Goal: Task Accomplishment & Management: Use online tool/utility

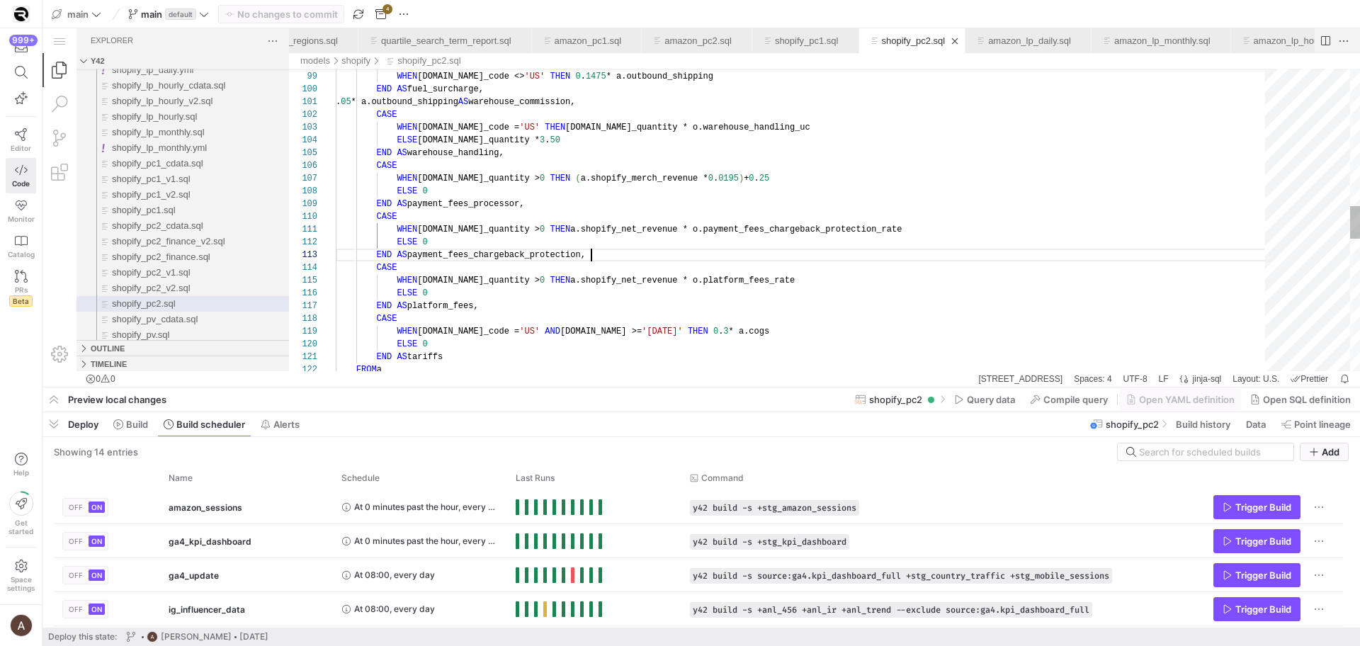
scroll to position [51, 445]
click at [898, 282] on div "WHEN [DOMAIN_NAME]_quantity > 0 THEN a.shopify_net_revenue * o.platform_fees_ra…" at bounding box center [805, 196] width 939 height 2750
